Goal: Task Accomplishment & Management: Use online tool/utility

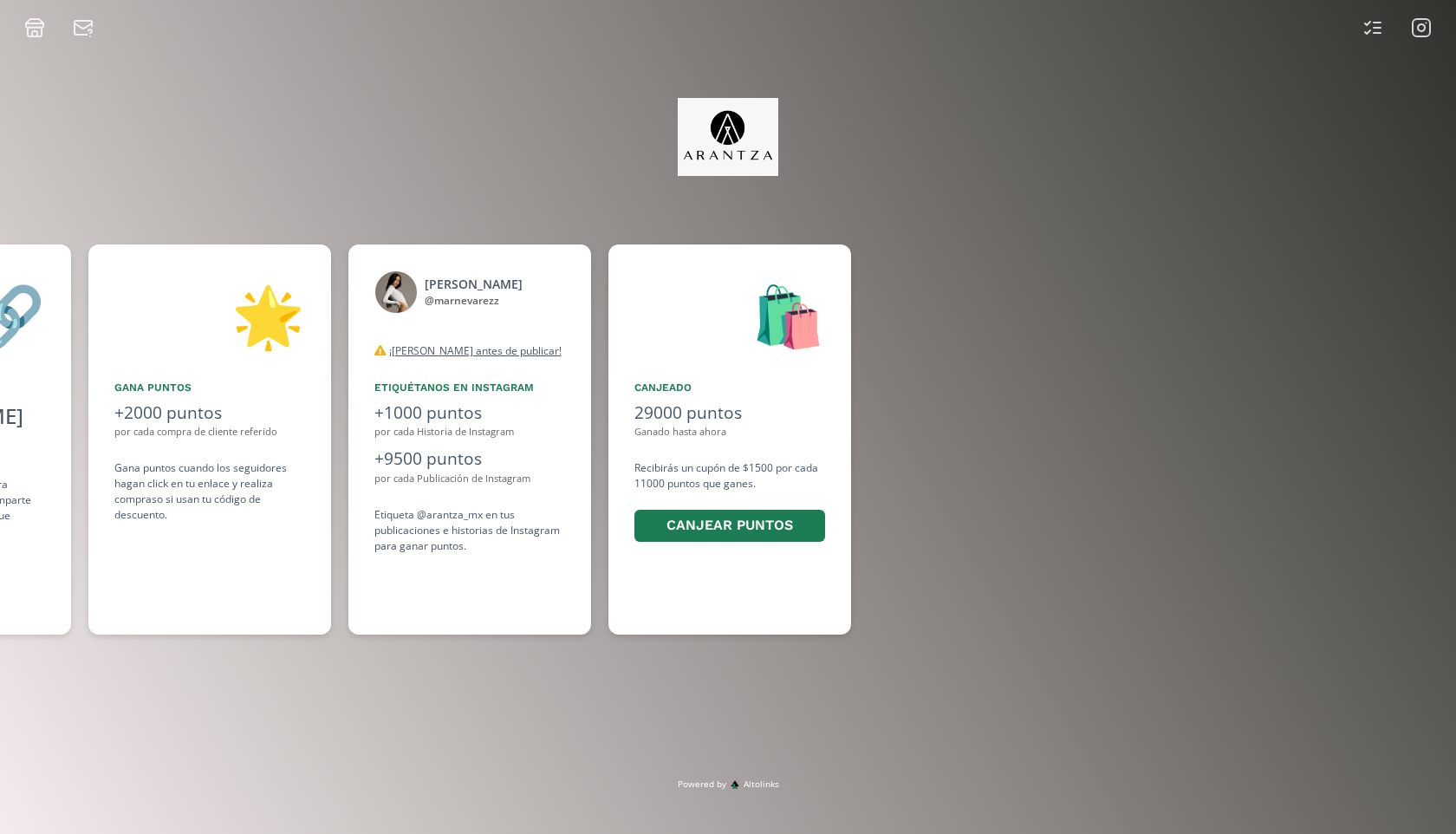
scroll to position [0, 1301]
click at [1428, 30] on icon at bounding box center [1421, 27] width 21 height 21
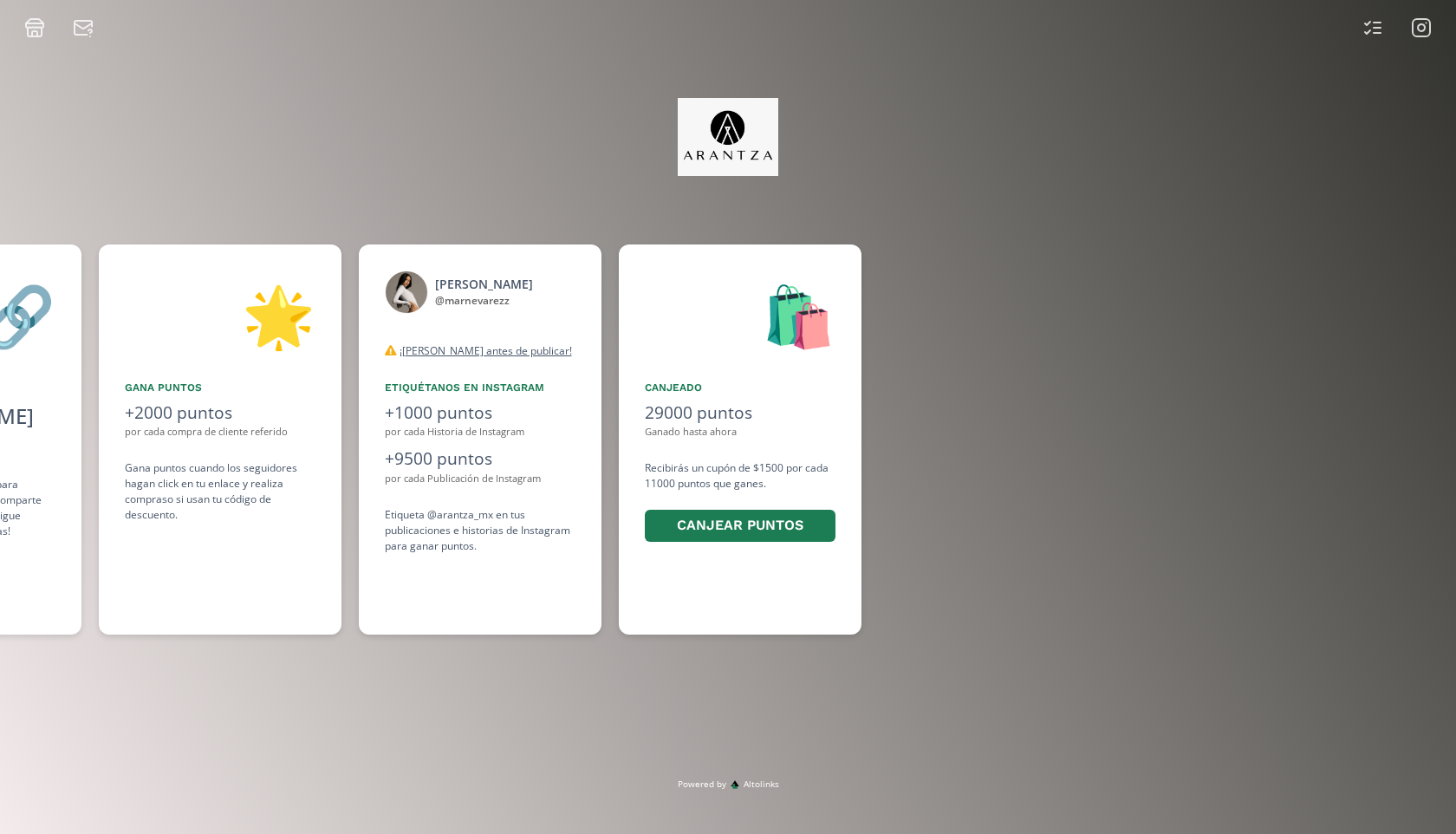
scroll to position [0, 1301]
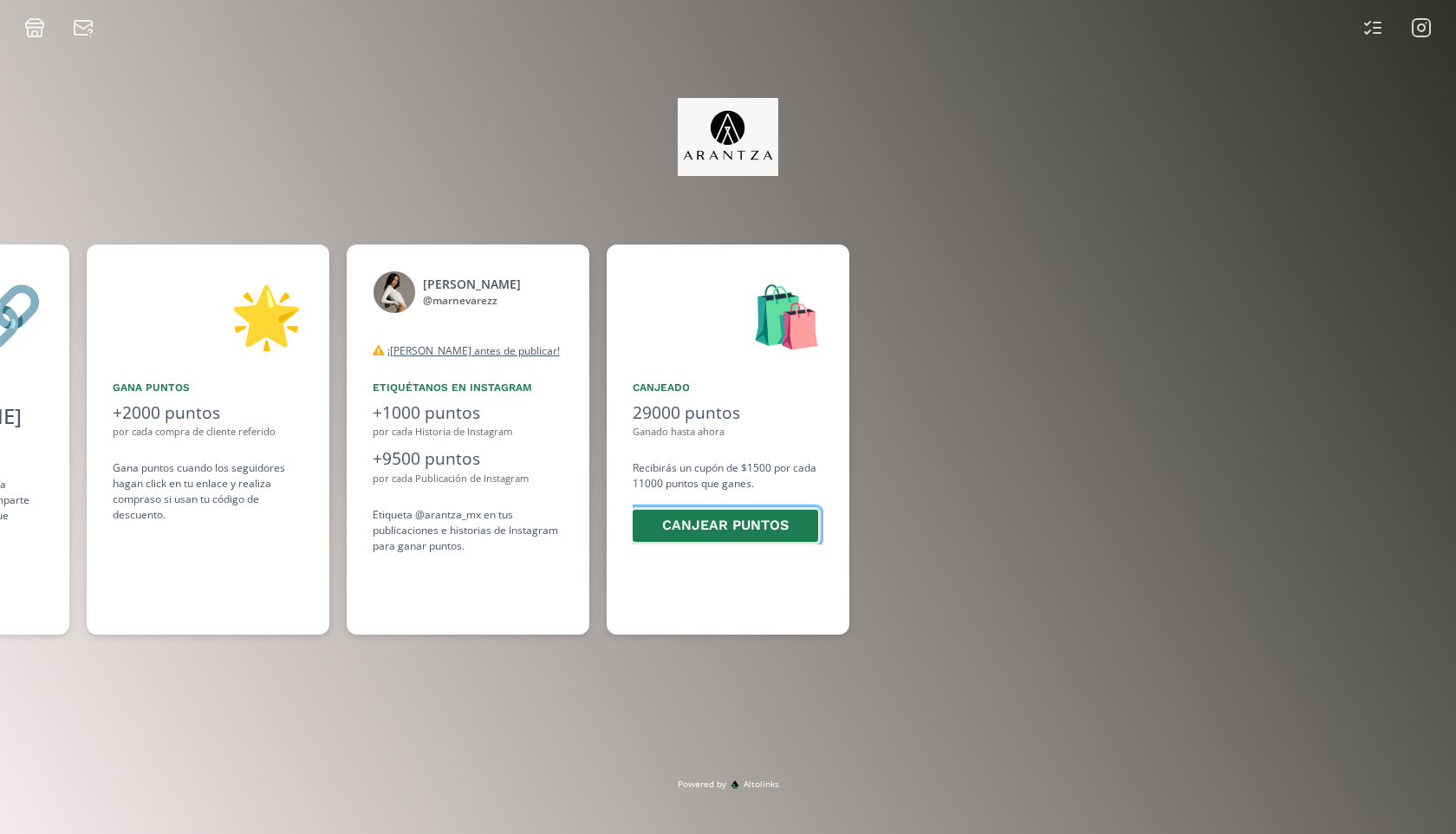
click at [763, 539] on button "Canjear puntos" at bounding box center [725, 525] width 190 height 37
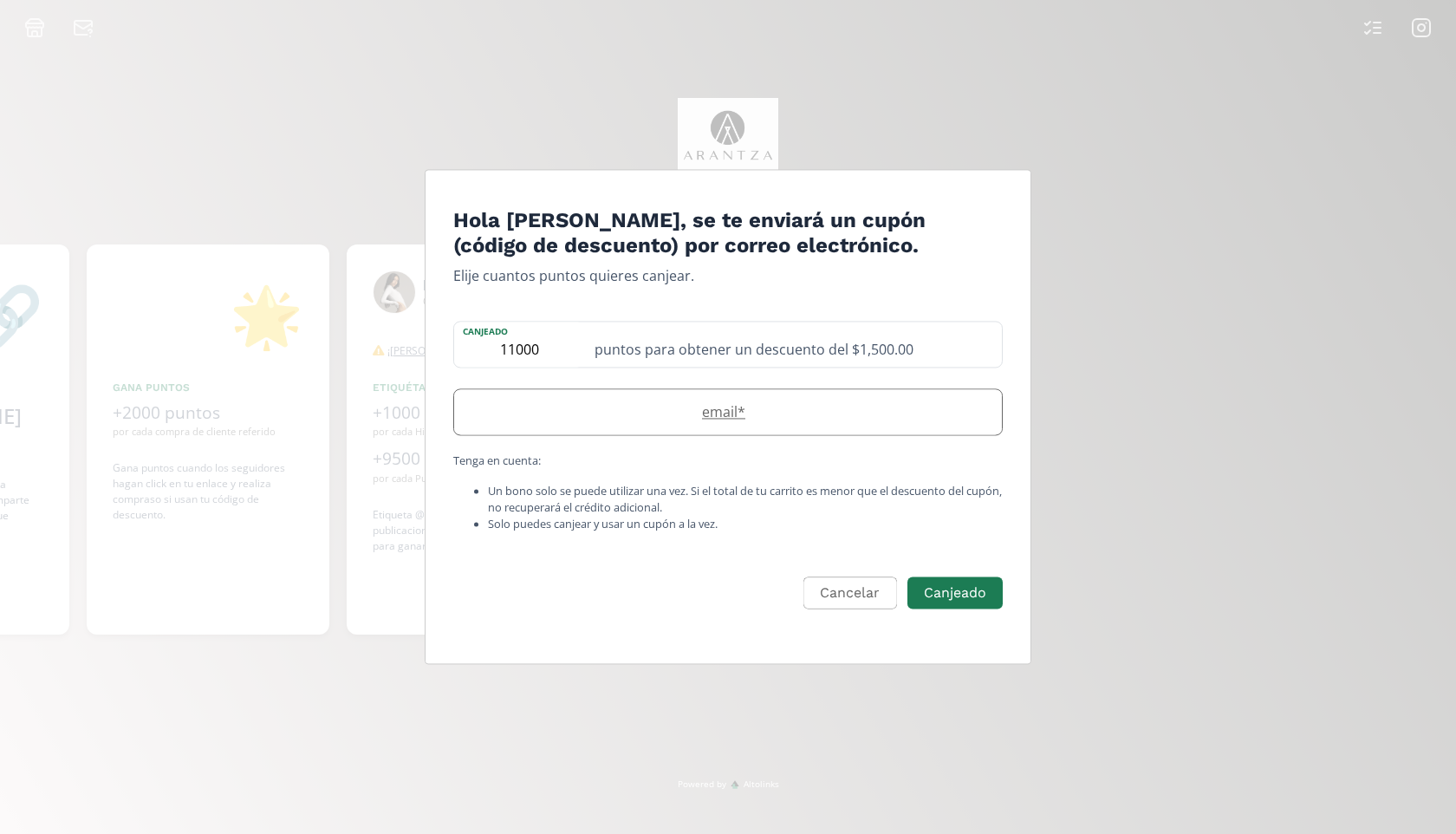
click at [761, 418] on label "email *" at bounding box center [719, 412] width 531 height 21
type input "mariananevarezgarcia@gmail.com"
click at [960, 607] on button "Canjeado" at bounding box center [955, 593] width 101 height 37
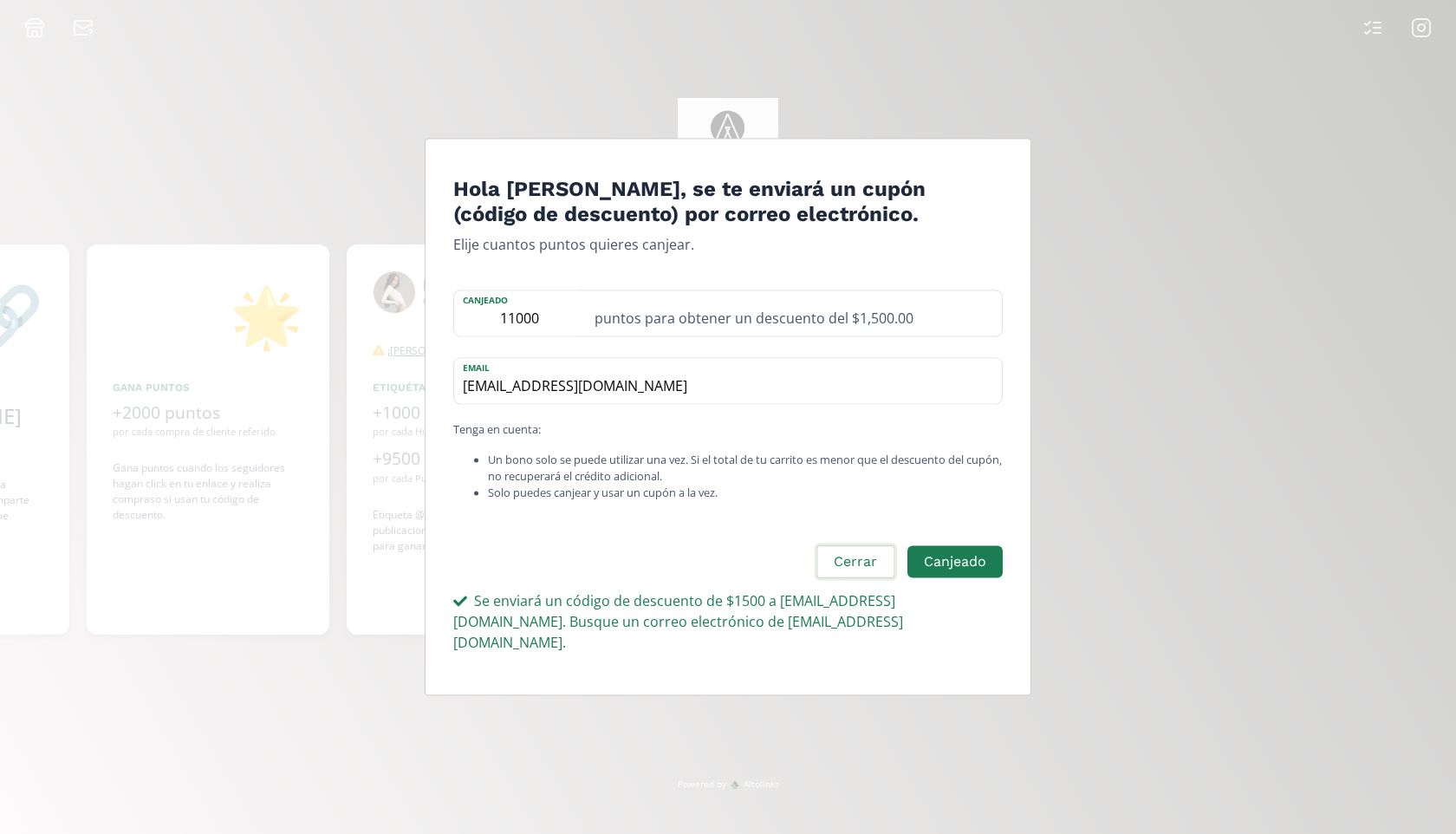
click at [872, 573] on button "Cerrar" at bounding box center [855, 562] width 82 height 37
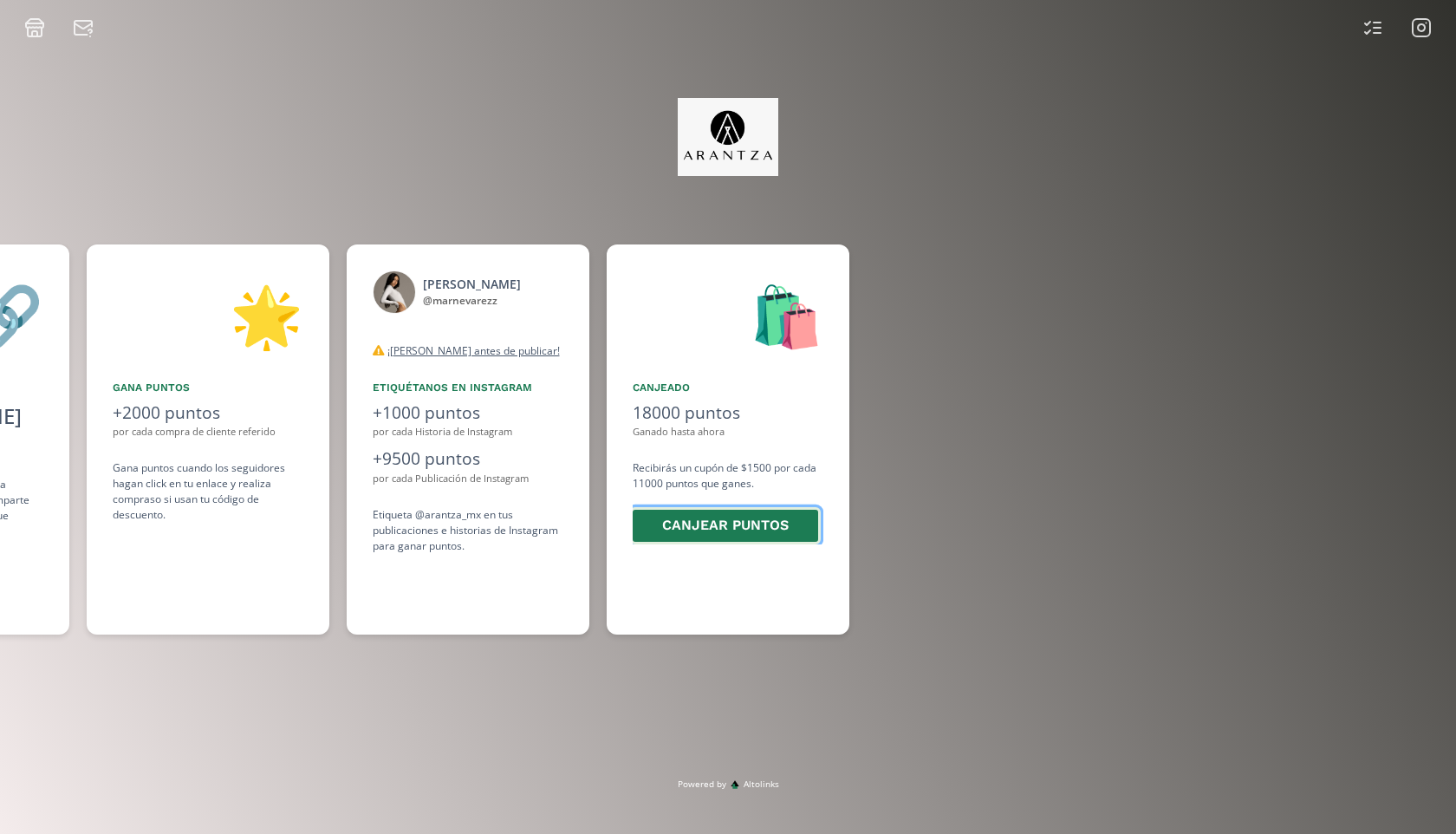
click at [786, 532] on button "Canjear puntos" at bounding box center [725, 525] width 190 height 37
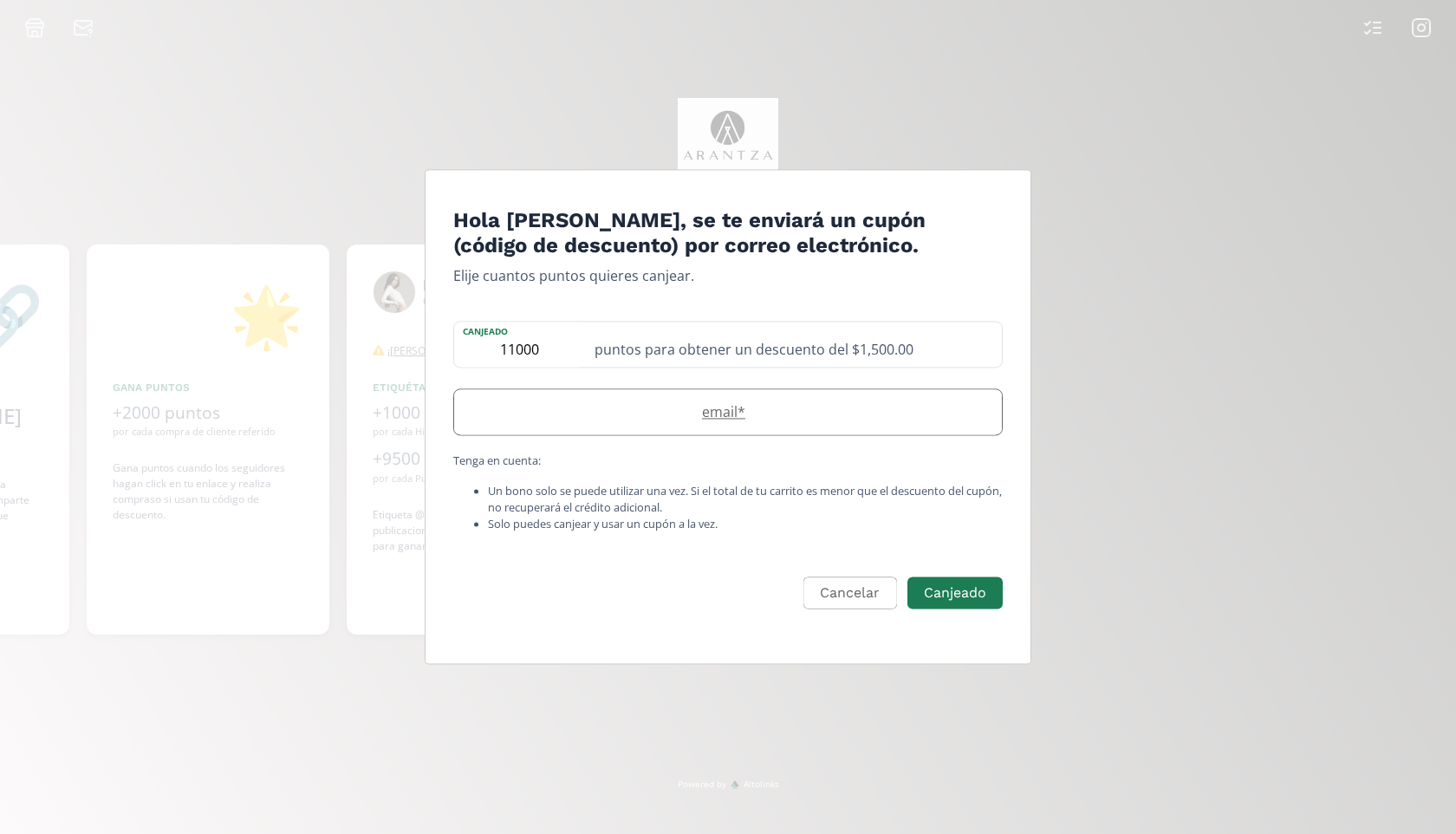
click at [840, 405] on label "email *" at bounding box center [719, 412] width 531 height 21
type input "mariananevarezgarcia@gmail.com"
click at [960, 603] on button "Canjeado" at bounding box center [955, 593] width 101 height 37
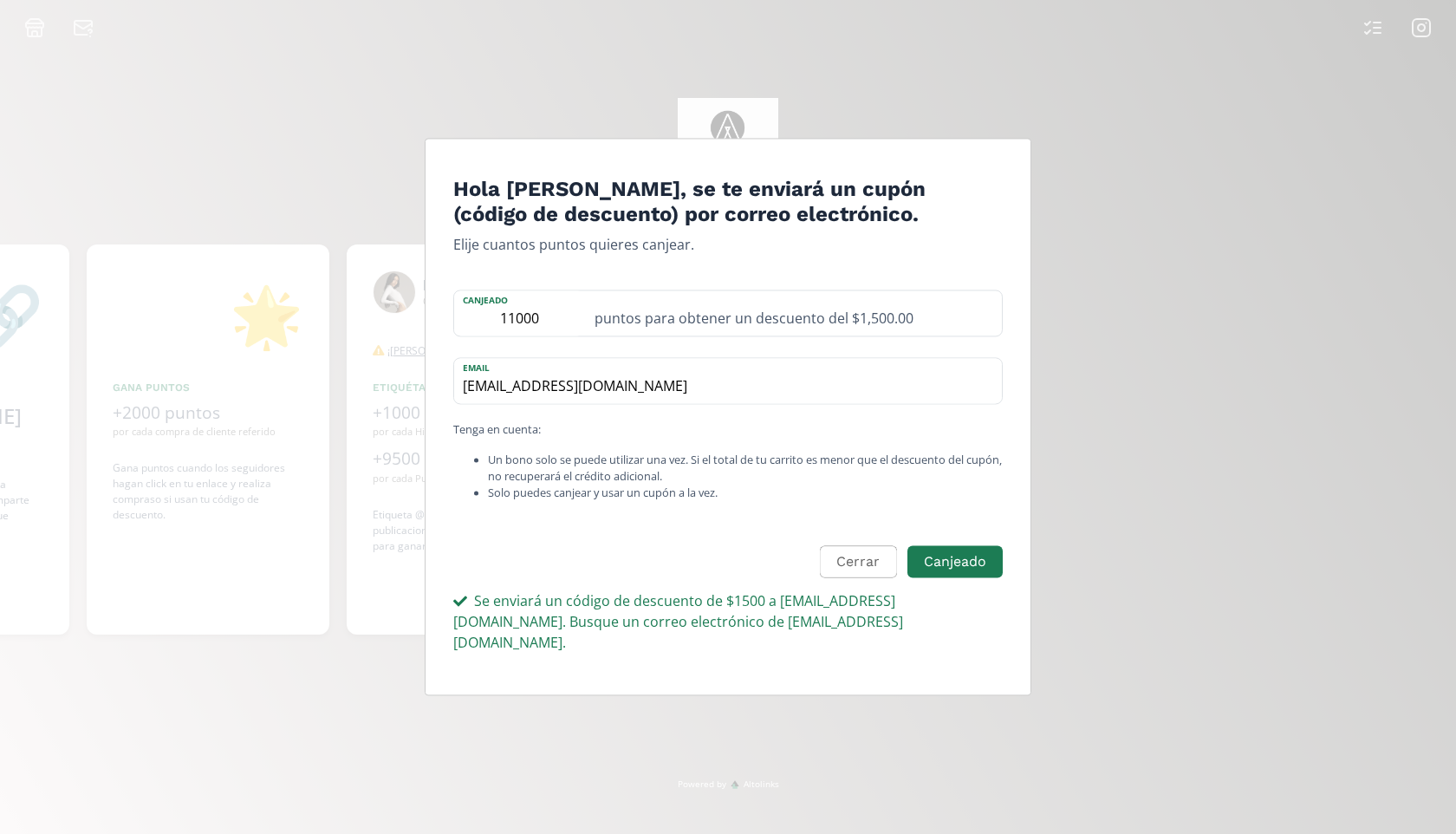
click at [1054, 15] on div "Hola Mariana Nevarez, se te enviará un cupón (código de descuento) por correo e…" at bounding box center [728, 417] width 1456 height 834
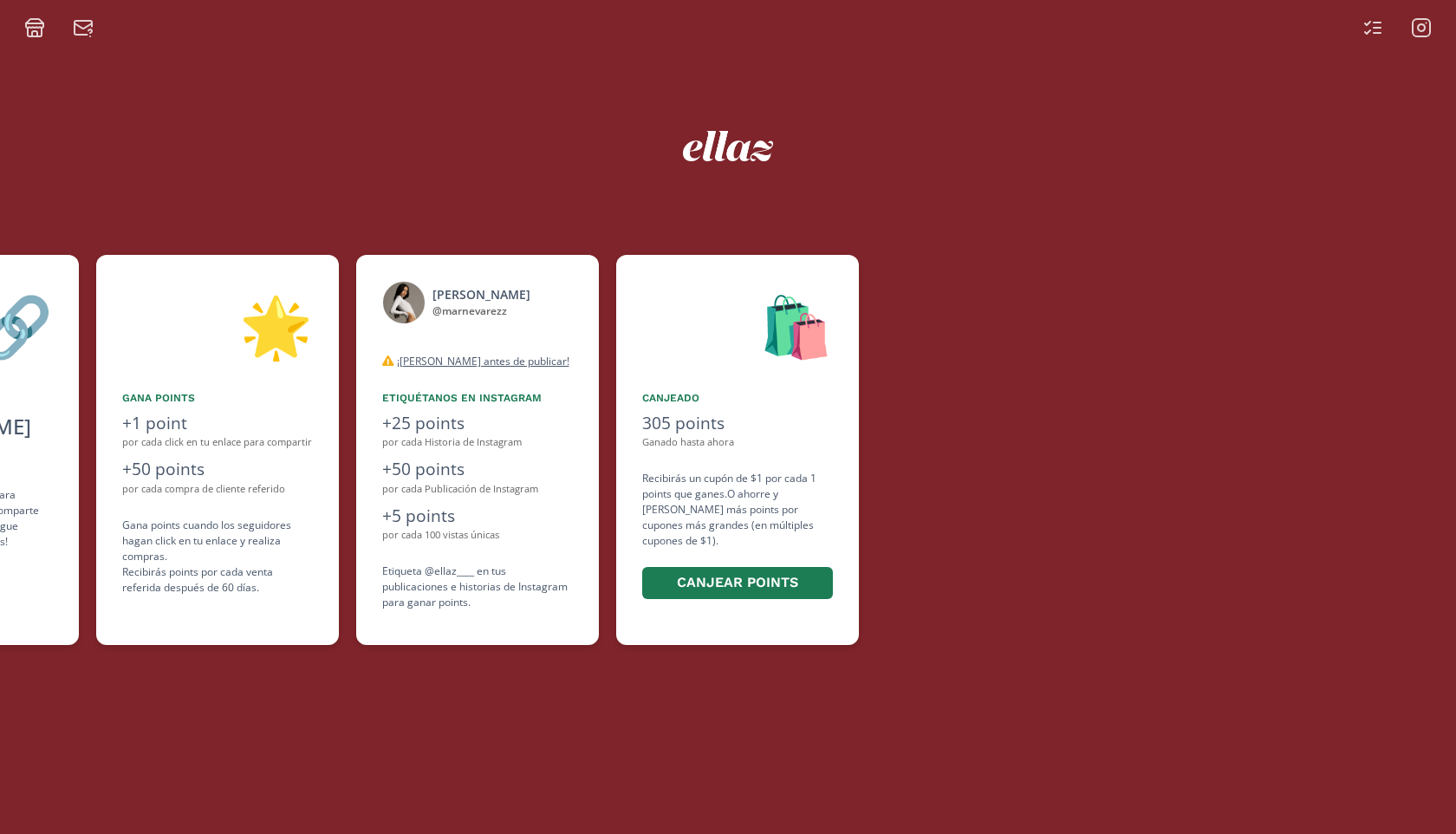
scroll to position [0, 1040]
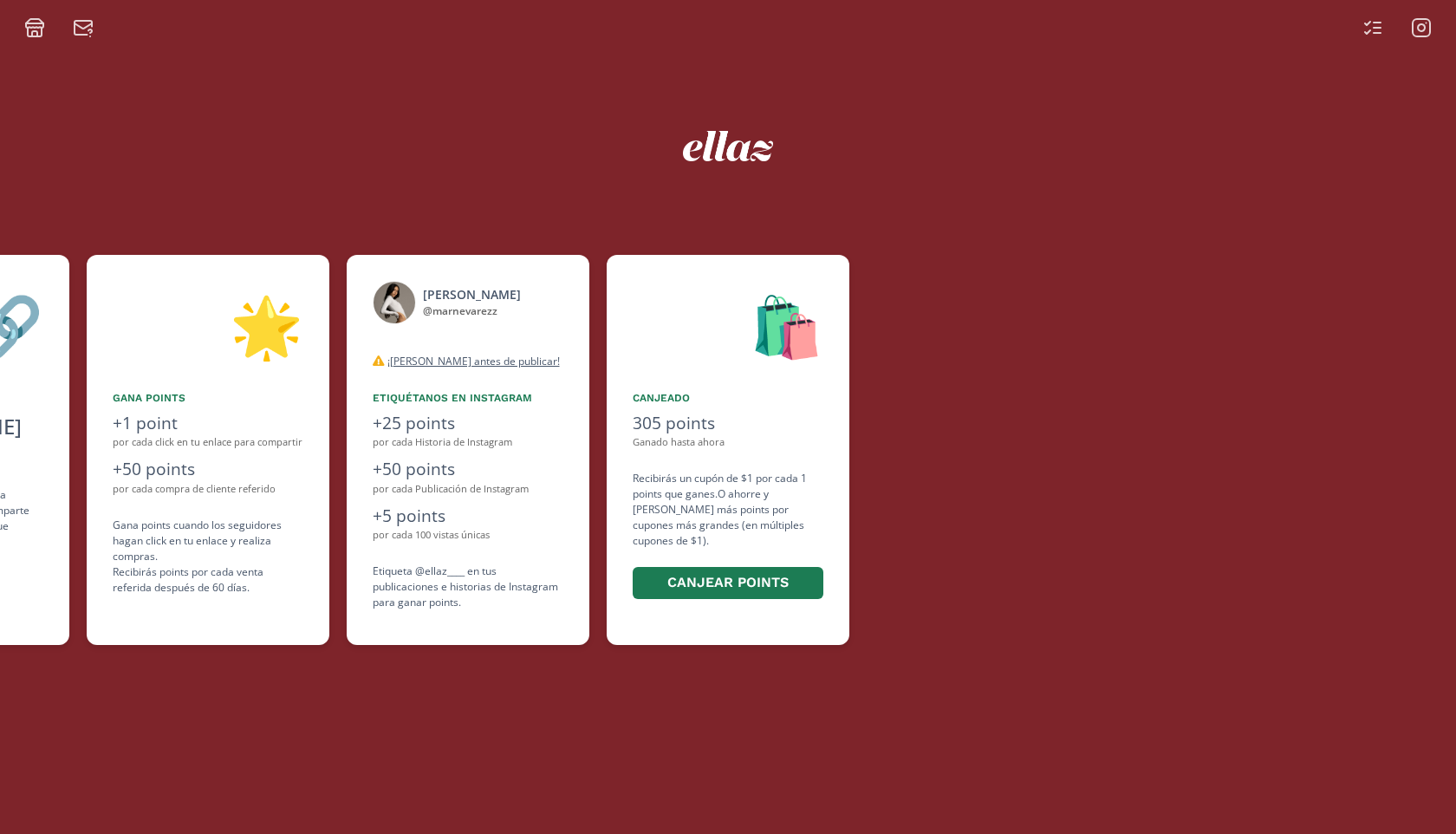
click at [1418, 22] on icon at bounding box center [1421, 27] width 21 height 21
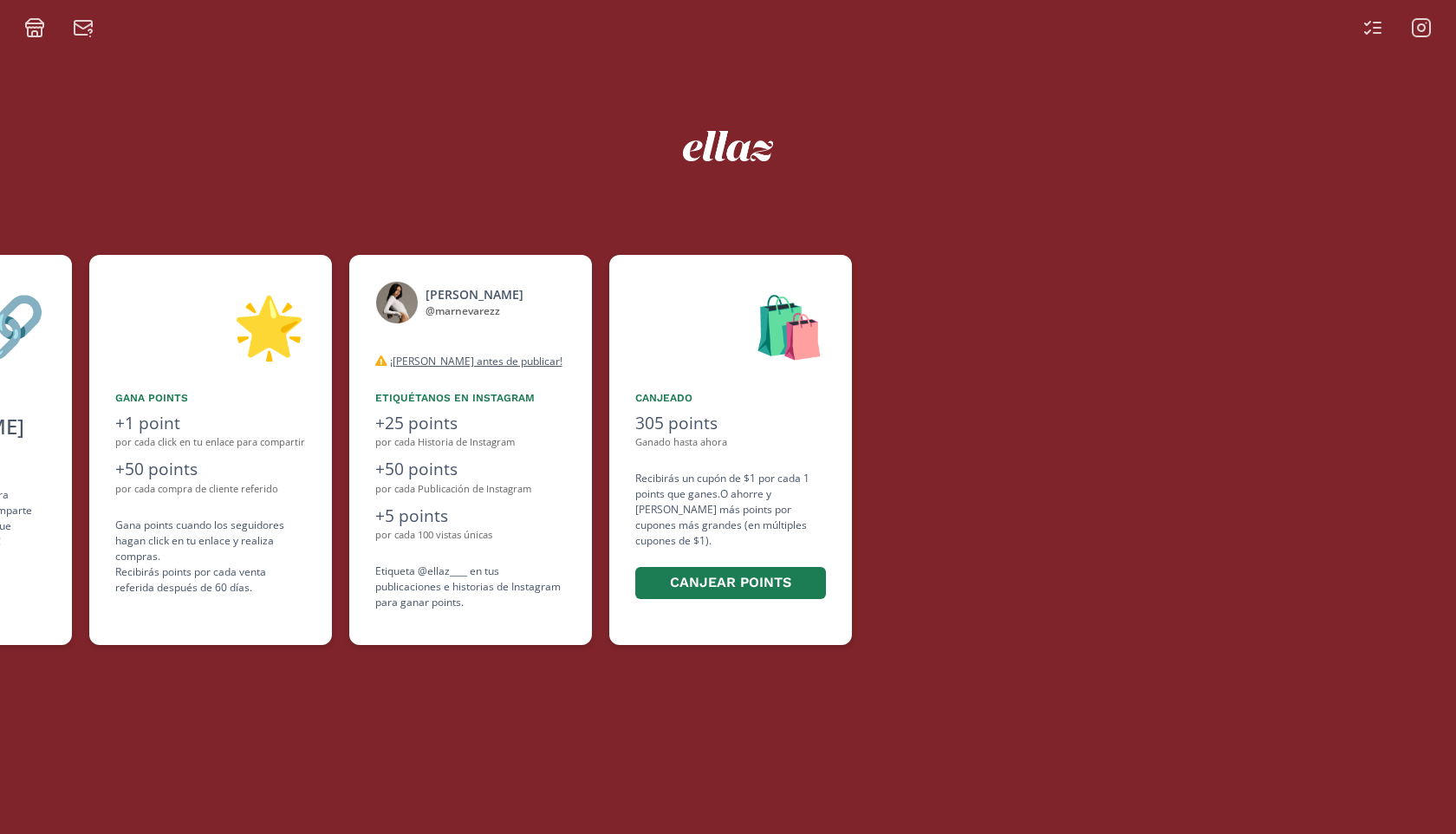
scroll to position [0, 1040]
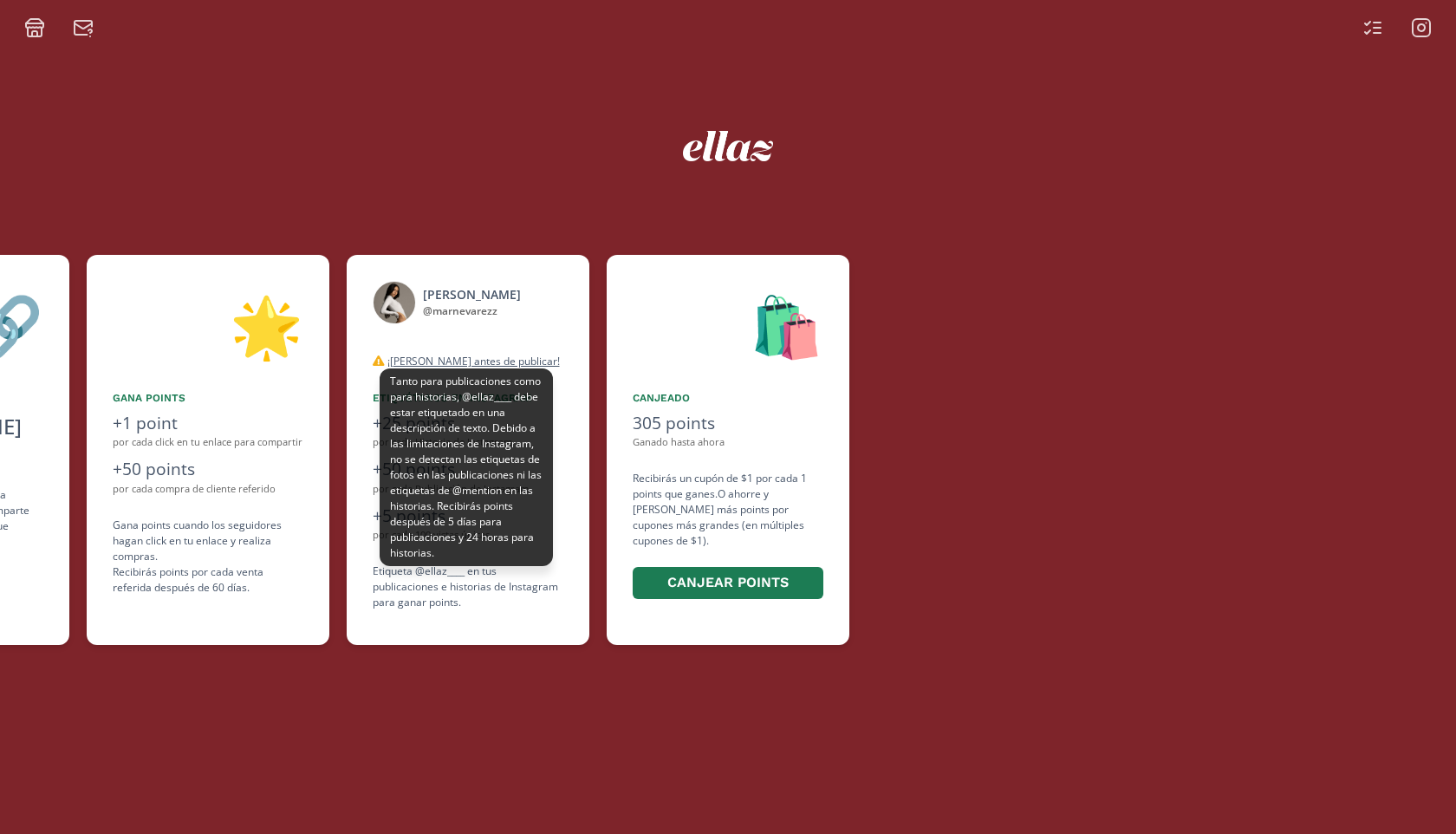
click at [472, 359] on u "¡[PERSON_NAME] antes de publicar!" at bounding box center [473, 361] width 172 height 15
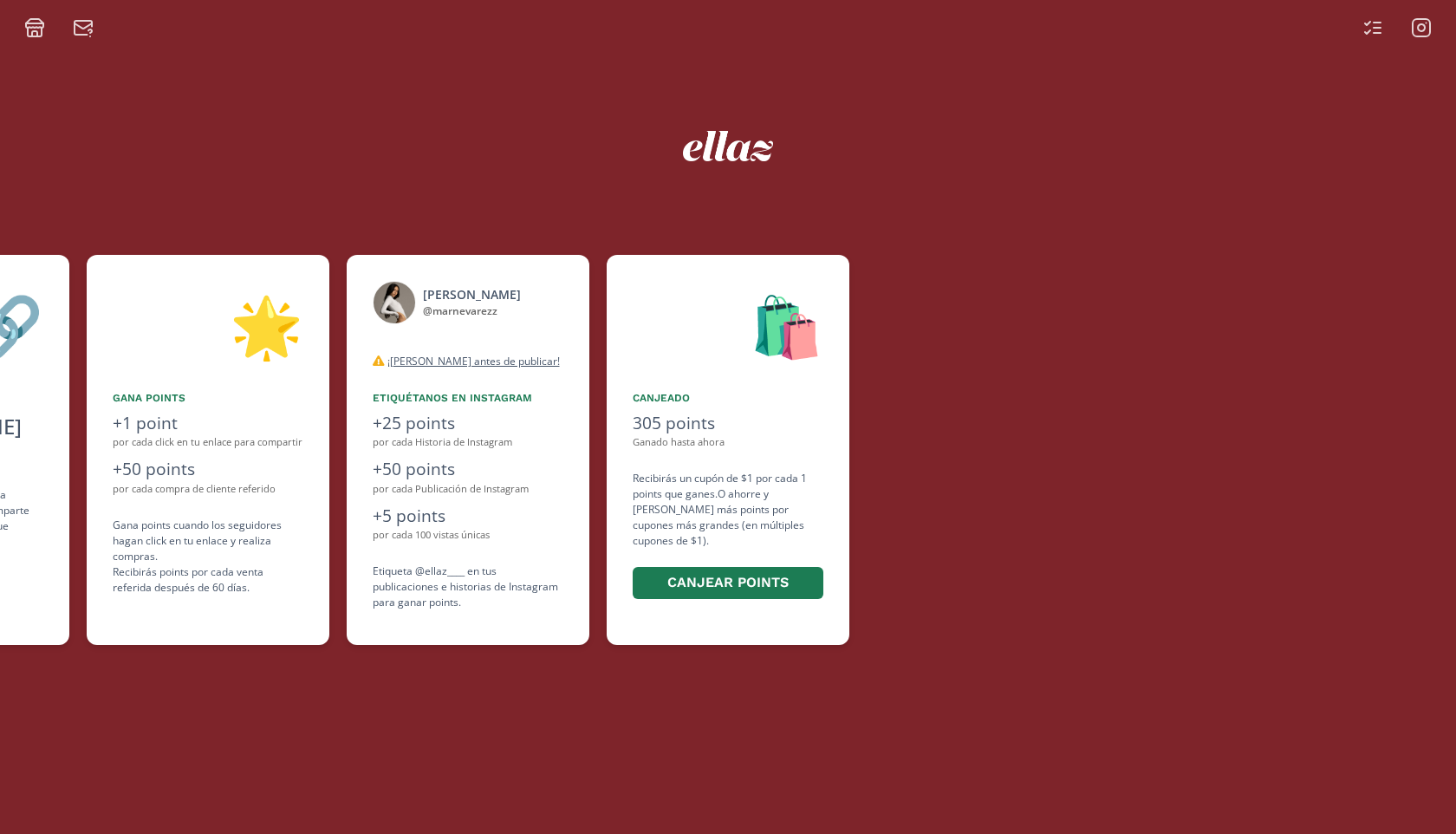
click at [24, 27] on icon at bounding box center [34, 27] width 21 height 21
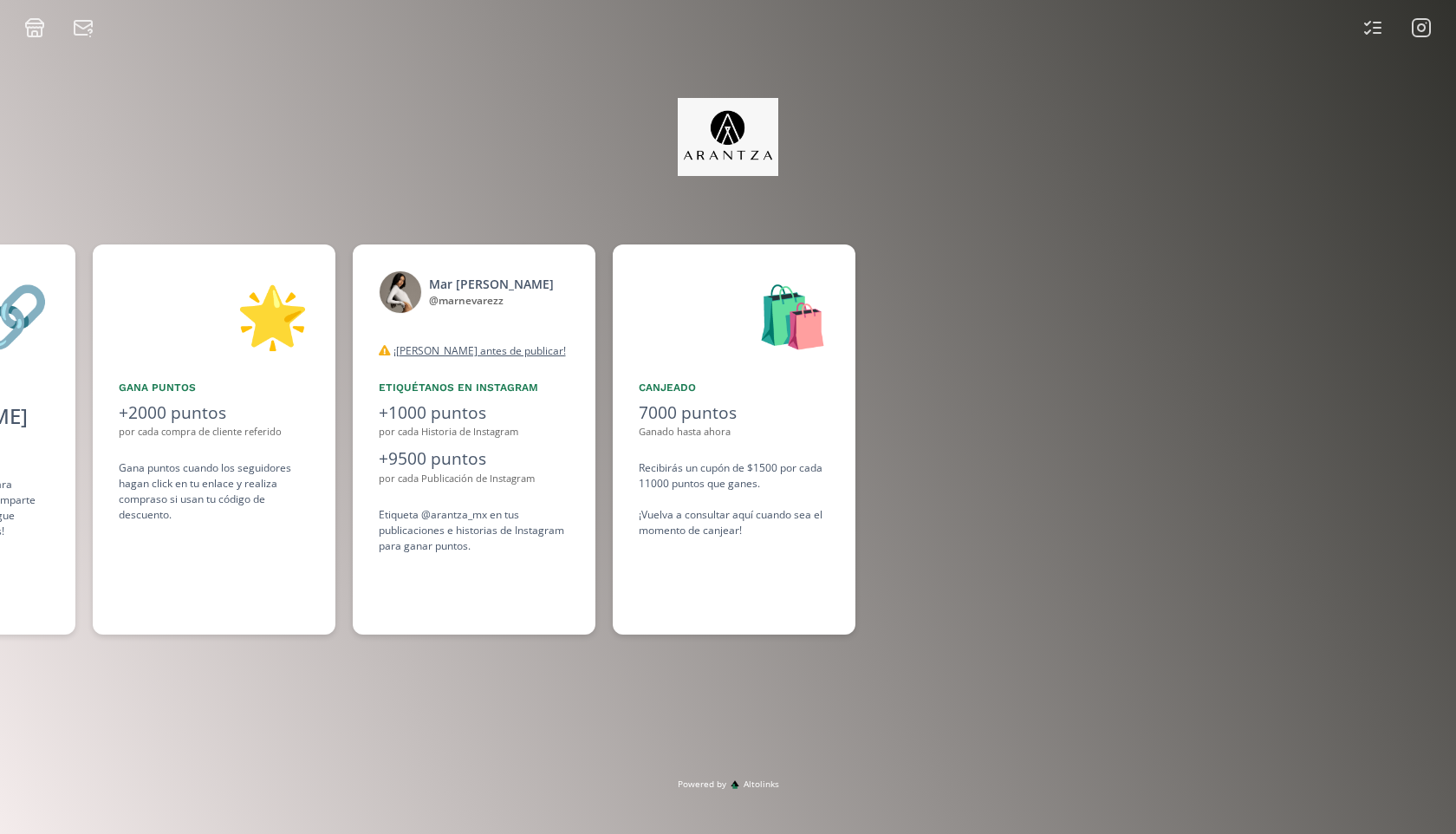
scroll to position [0, 1301]
